Goal: Task Accomplishment & Management: Use online tool/utility

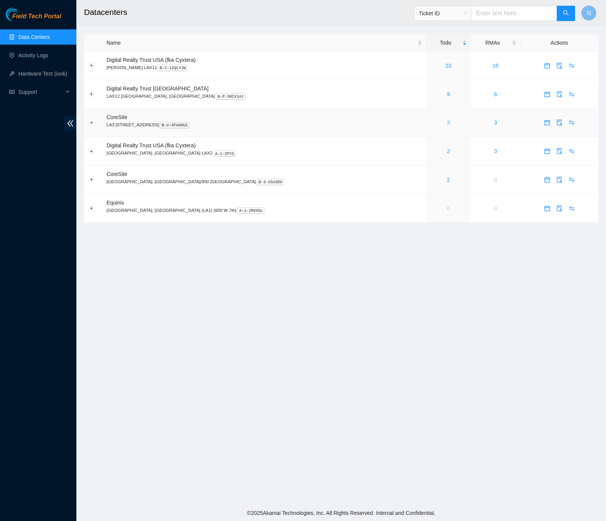
click at [447, 126] on link "3" at bounding box center [448, 122] width 3 height 6
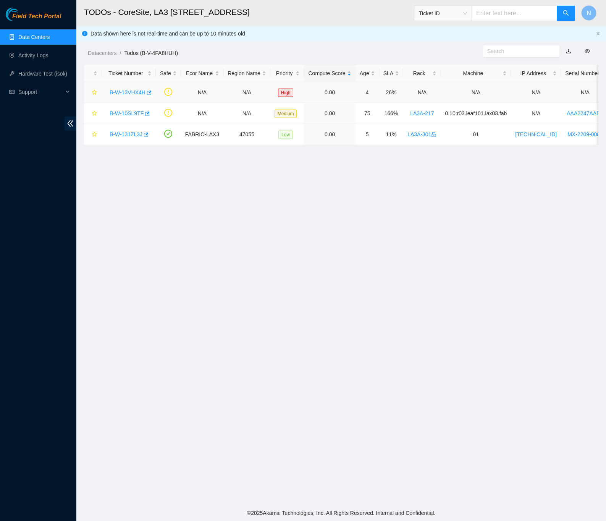
click at [119, 88] on div "B-W-13VHX4H" at bounding box center [129, 92] width 46 height 12
click at [119, 90] on link "B-W-13VHX4H" at bounding box center [128, 92] width 36 height 6
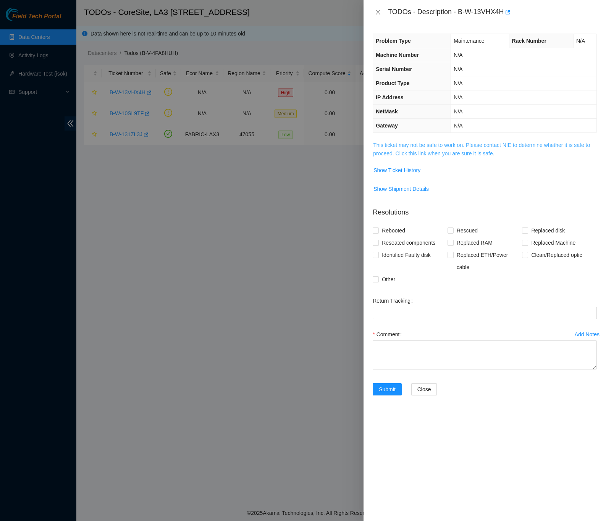
click at [373, 147] on link "This ticket may not be safe to work on. Please contact NIE to determine whether…" at bounding box center [481, 149] width 217 height 15
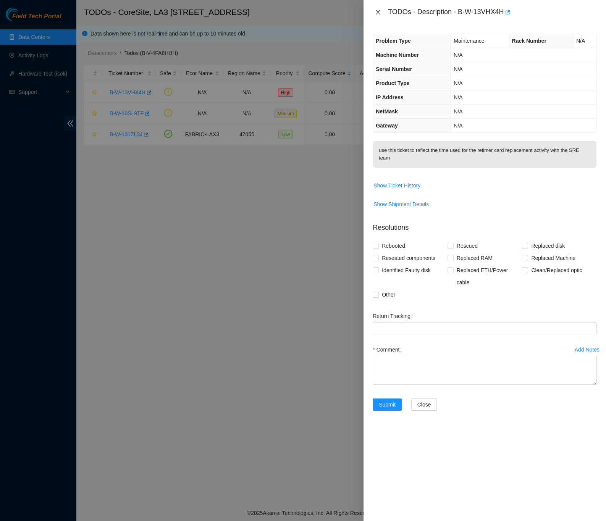
click at [378, 11] on icon "close" at bounding box center [378, 12] width 6 height 6
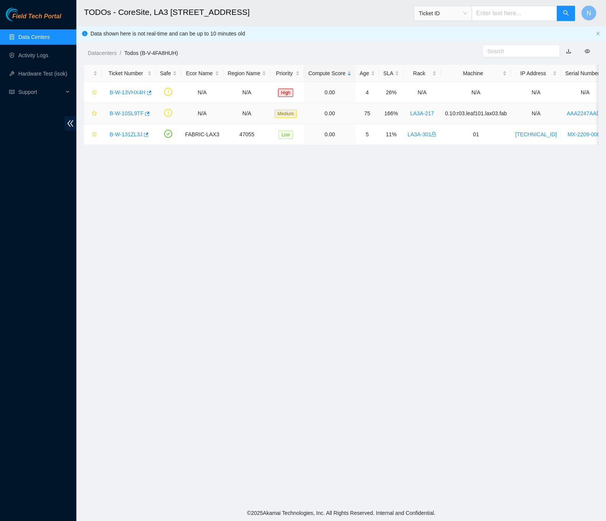
click at [129, 115] on link "B-W-10SL9TF" at bounding box center [127, 113] width 34 height 6
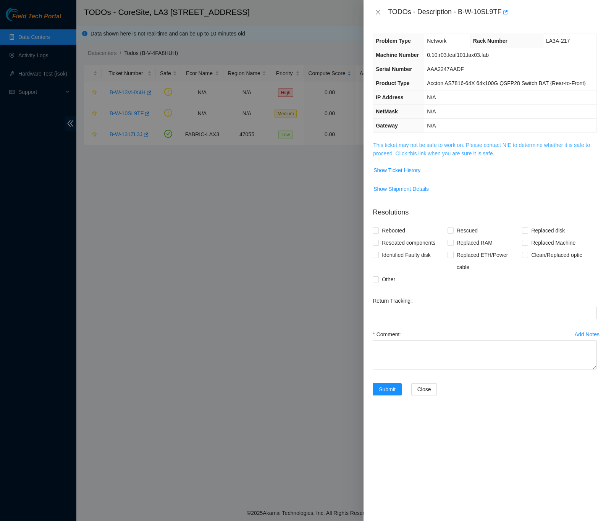
click at [476, 153] on link "This ticket may not be safe to work on. Please contact NIE to determine whether…" at bounding box center [481, 149] width 217 height 15
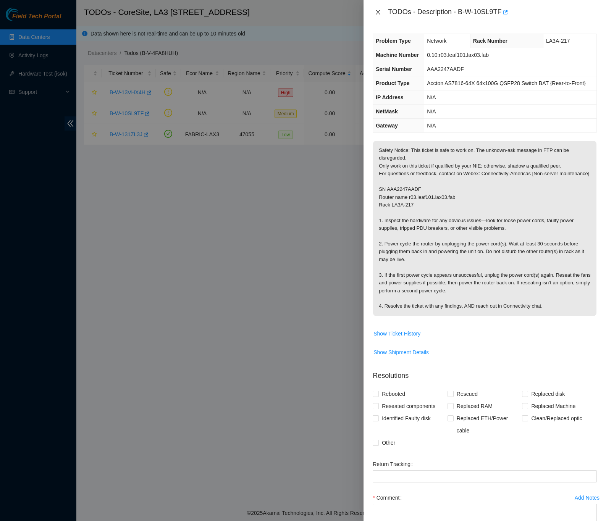
click at [378, 9] on icon "close" at bounding box center [378, 12] width 6 height 6
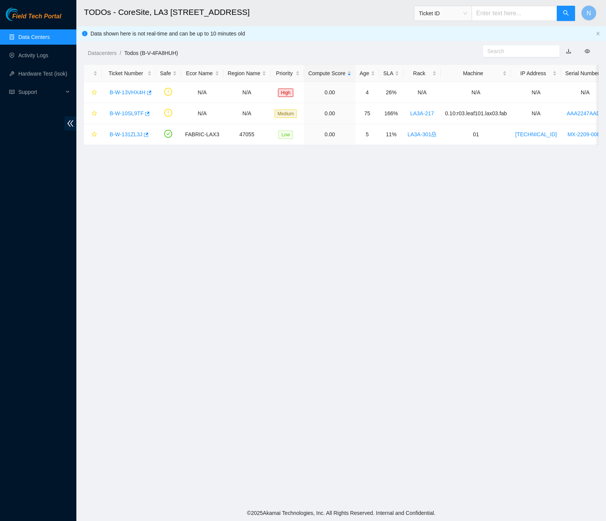
click at [50, 34] on link "Data Centers" at bounding box center [33, 37] width 31 height 6
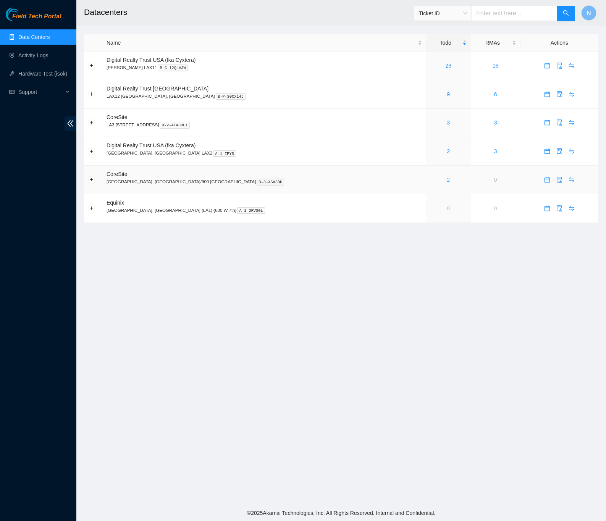
click at [447, 182] on link "2" at bounding box center [448, 180] width 3 height 6
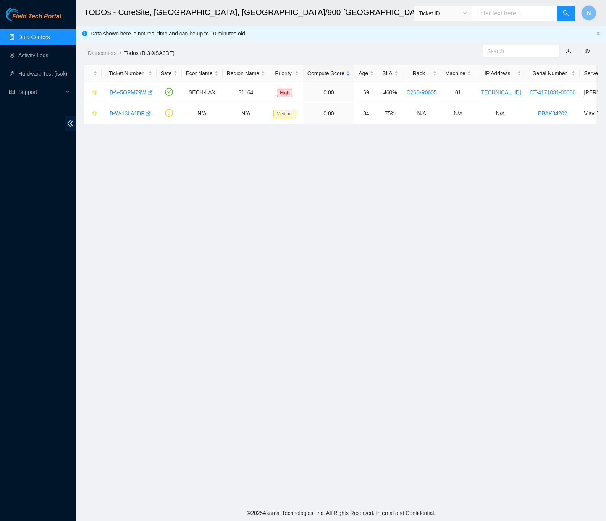
click at [32, 34] on link "Data Centers" at bounding box center [33, 37] width 31 height 6
